Goal: Complete application form

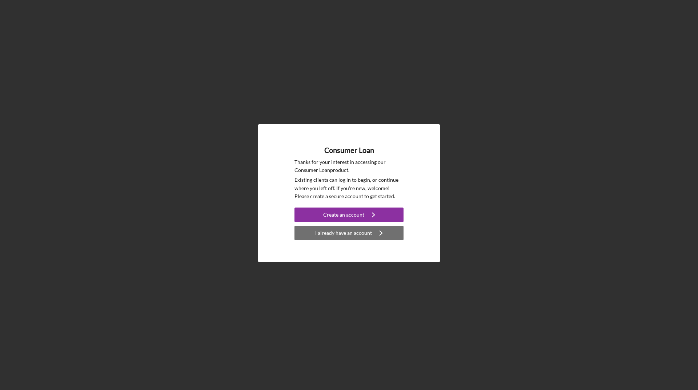
click at [376, 233] on icon "Icon/Navigate" at bounding box center [381, 233] width 18 height 18
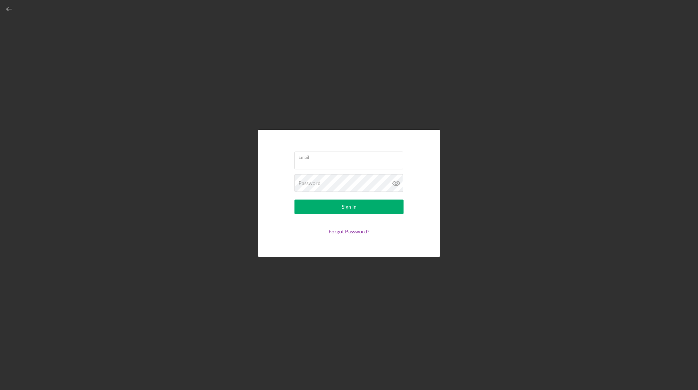
type input "[EMAIL_ADDRESS][DOMAIN_NAME]"
click at [362, 206] on button "Sign In" at bounding box center [348, 207] width 109 height 15
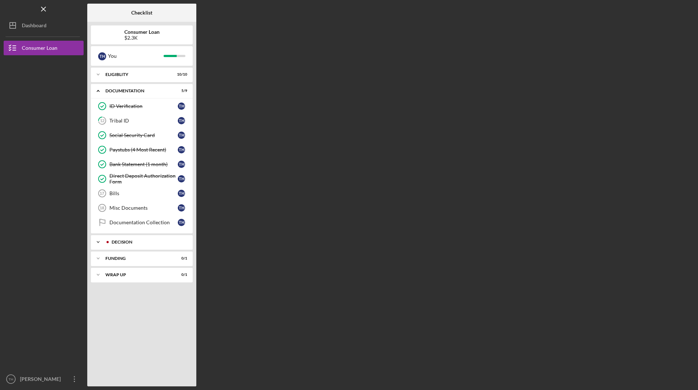
click at [98, 75] on polyline at bounding box center [98, 74] width 2 height 1
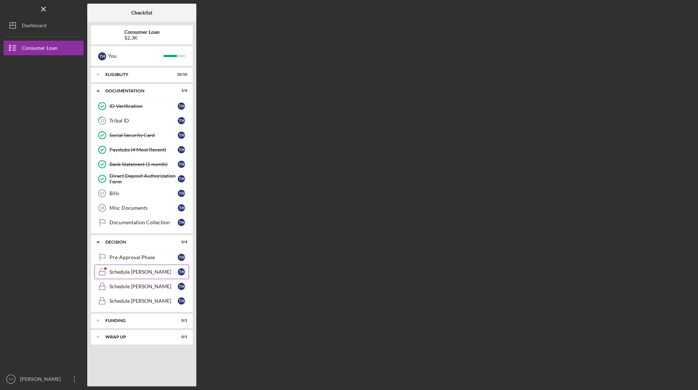
click at [118, 272] on div "Schedule [PERSON_NAME]" at bounding box center [143, 272] width 68 height 6
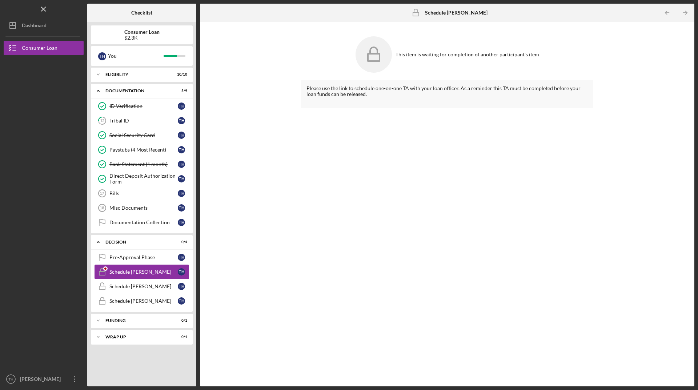
click at [118, 272] on div "Schedule [PERSON_NAME]" at bounding box center [143, 272] width 68 height 6
click at [121, 258] on div "Pre-Approval Phase" at bounding box center [143, 257] width 68 height 6
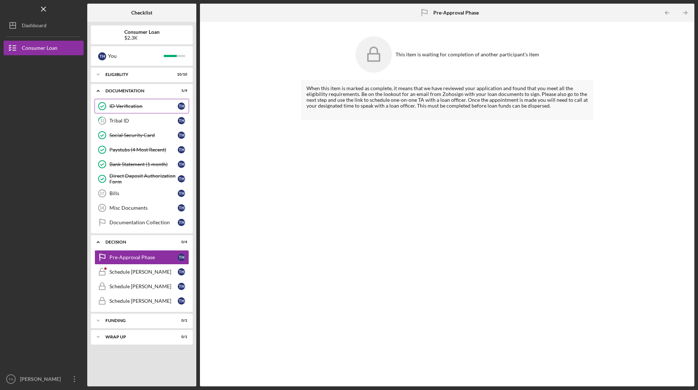
click at [140, 109] on div "ID Verification" at bounding box center [143, 106] width 68 height 6
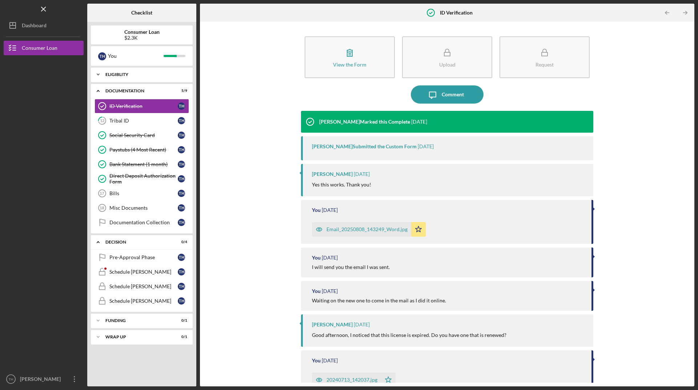
click at [126, 76] on div "Eligiblity" at bounding box center [144, 74] width 78 height 4
